Goal: Check status

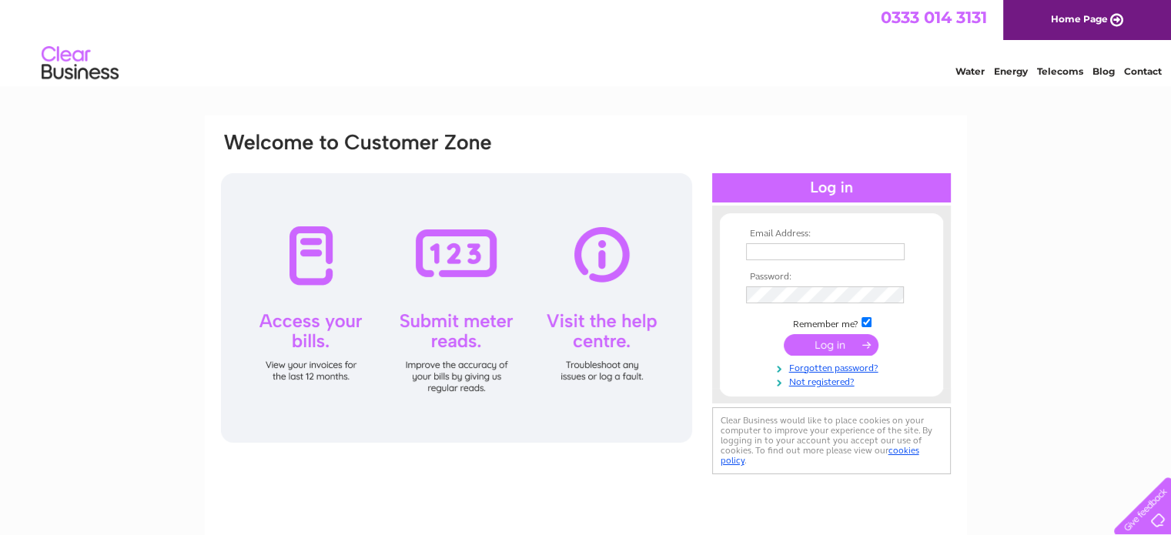
type input "sales@tomsmowers.co.uk"
click at [825, 344] on input "submit" at bounding box center [831, 345] width 95 height 22
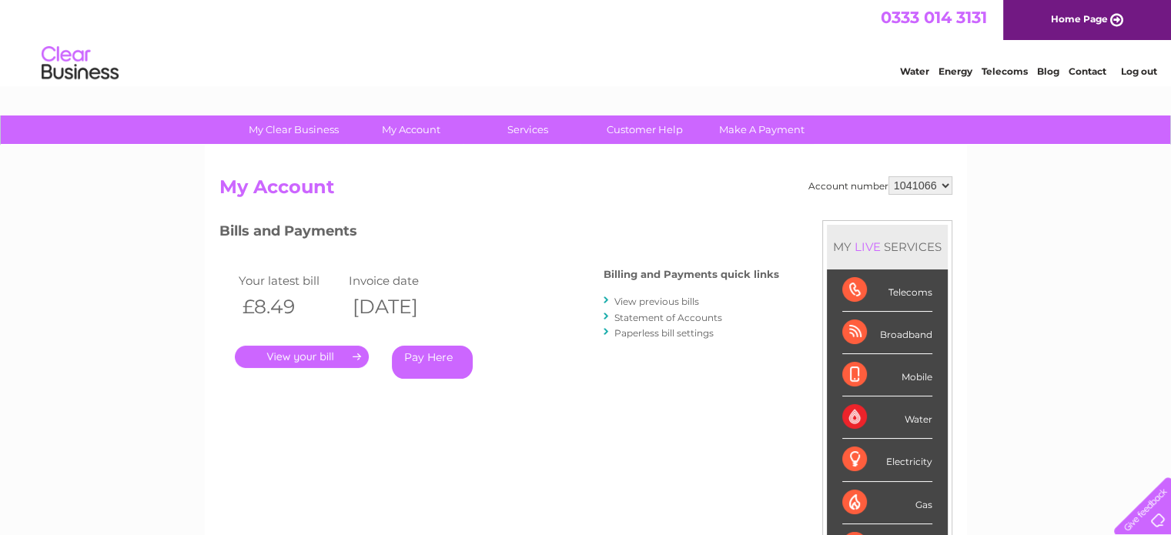
click at [306, 357] on link "." at bounding box center [302, 357] width 134 height 22
